Goal: Check status

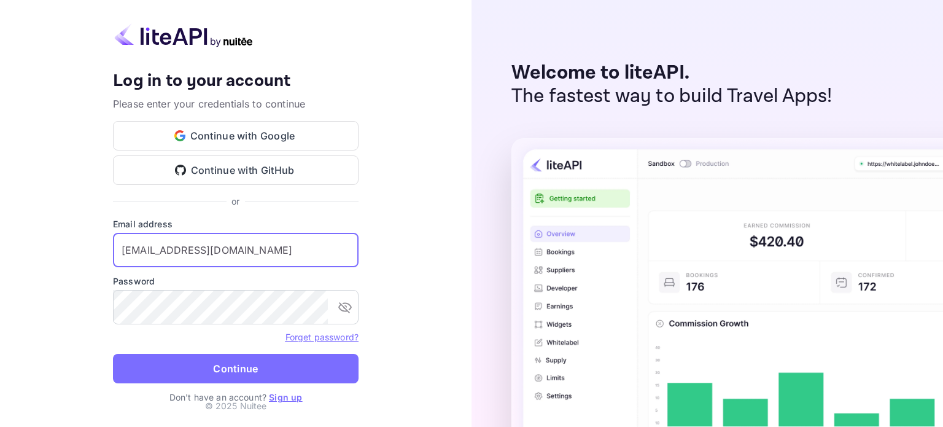
type input "[EMAIL_ADDRESS][DOMAIN_NAME]"
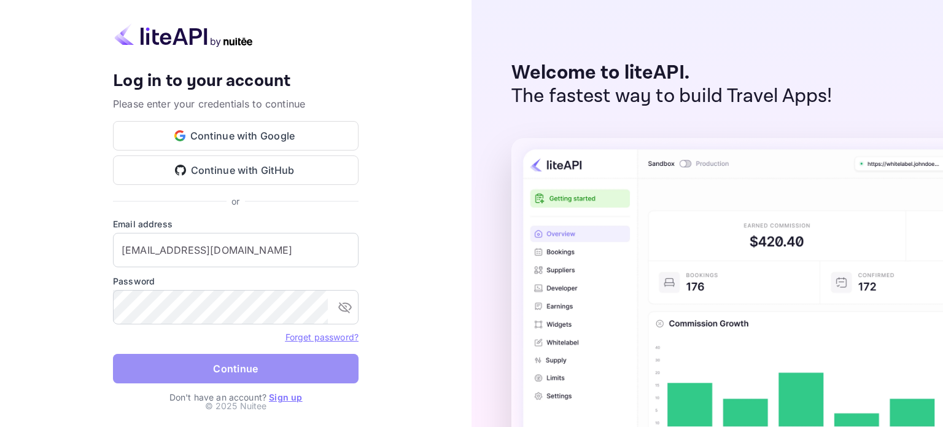
click at [245, 368] on button "Continue" at bounding box center [236, 368] width 246 height 29
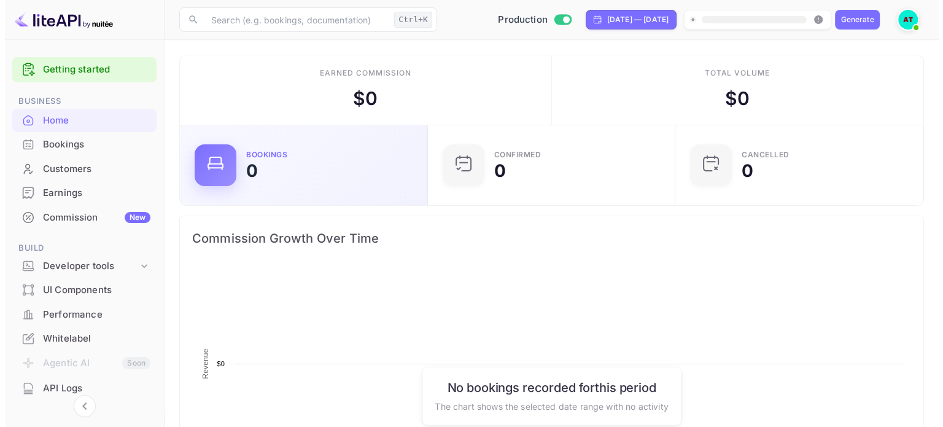
scroll to position [190, 231]
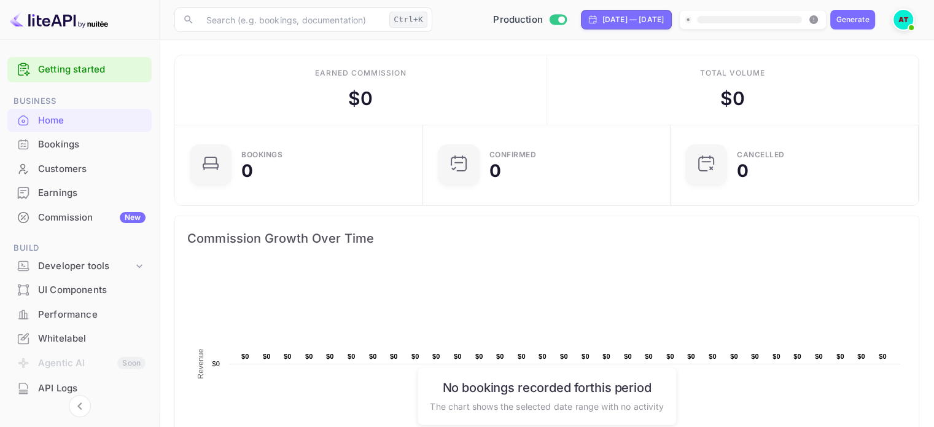
click at [440, 242] on span "Commission Growth Over Time" at bounding box center [546, 238] width 719 height 20
click at [59, 148] on div "Bookings" at bounding box center [91, 145] width 107 height 14
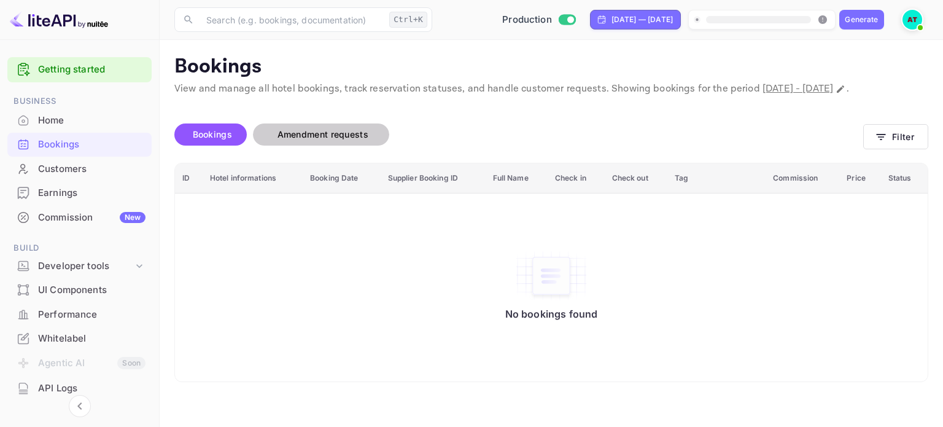
click at [332, 139] on span "Amendment requests" at bounding box center [323, 134] width 91 height 10
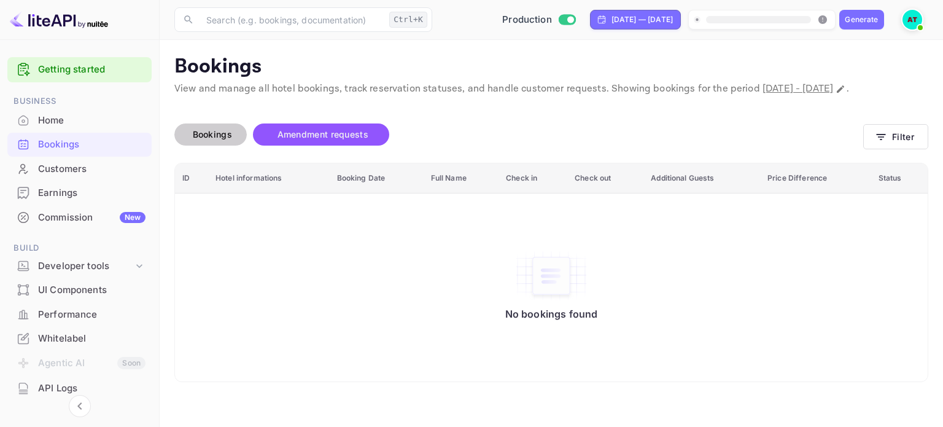
click at [225, 139] on span "Bookings" at bounding box center [212, 134] width 39 height 10
